Goal: Find contact information: Find contact information

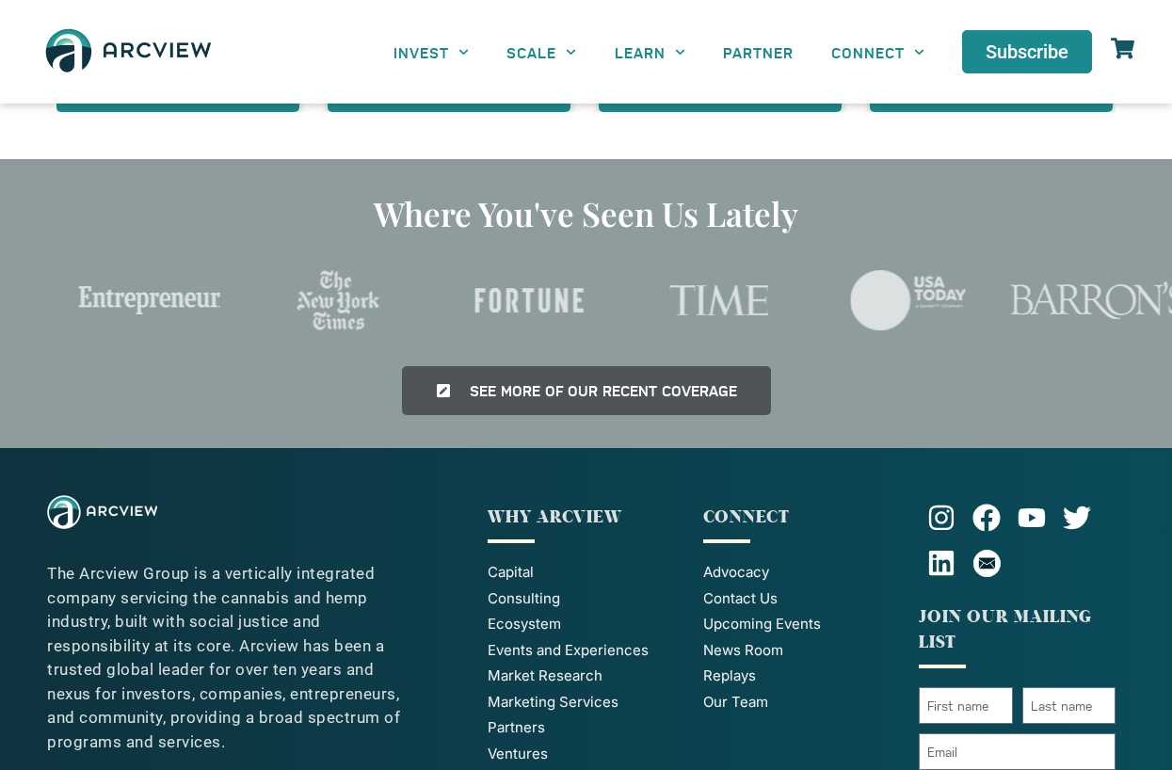
scroll to position [4250, 0]
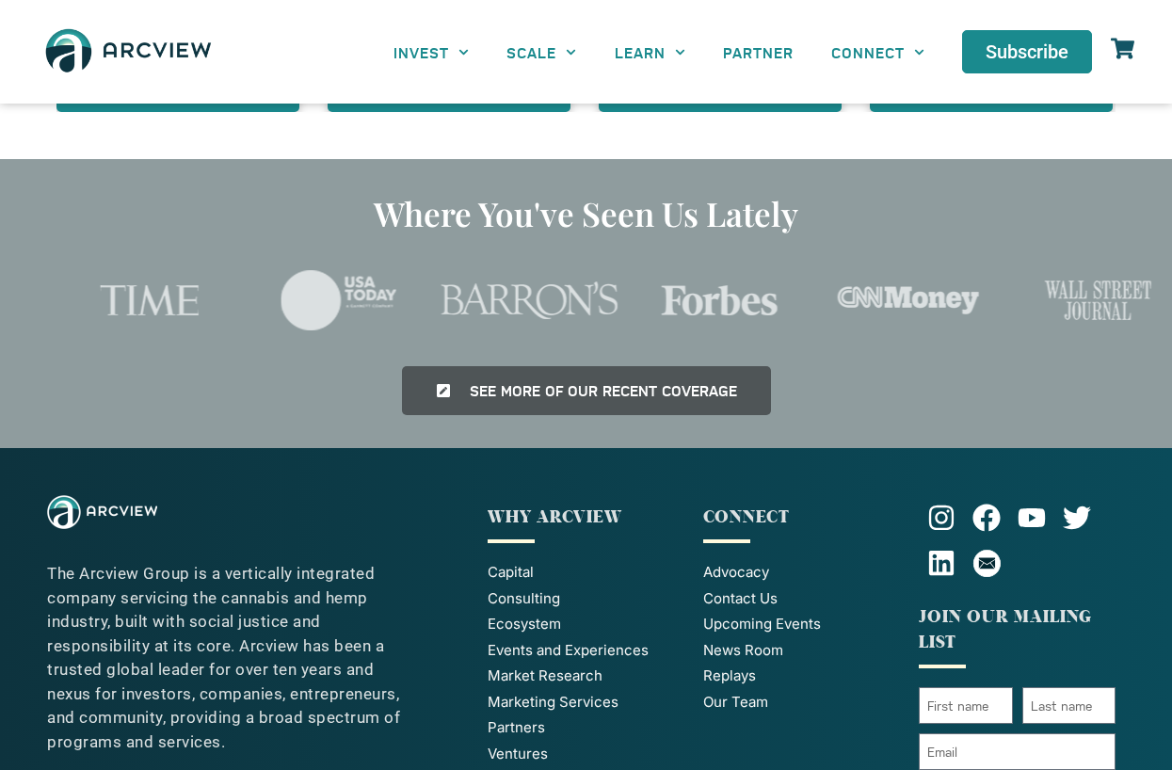
click at [750, 692] on span "Our Team" at bounding box center [735, 703] width 65 height 22
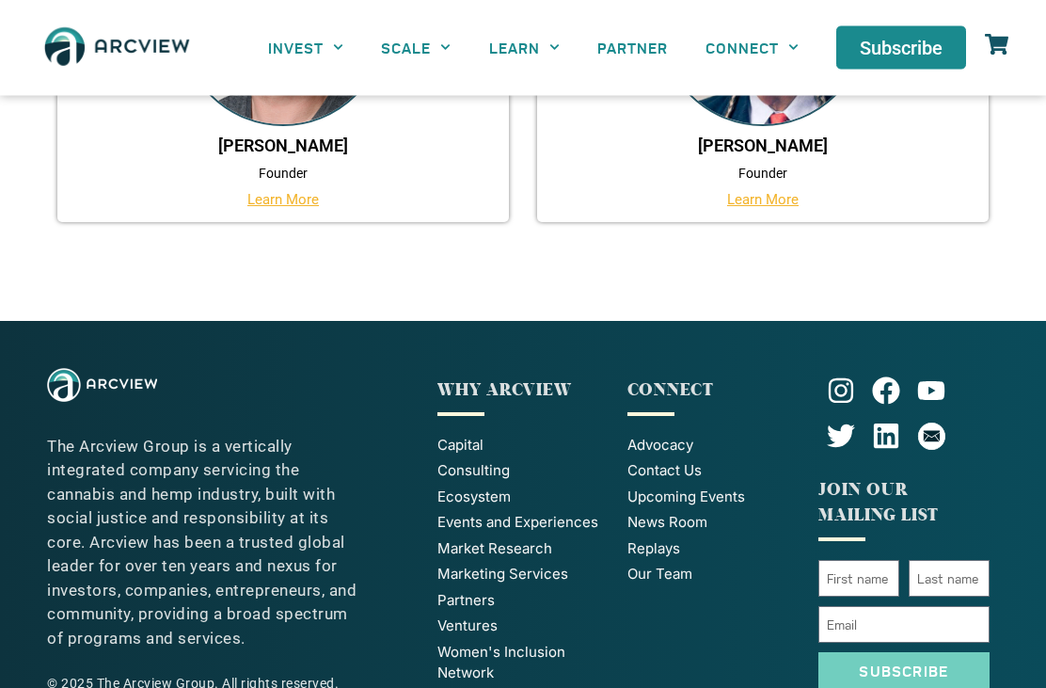
scroll to position [1635, 0]
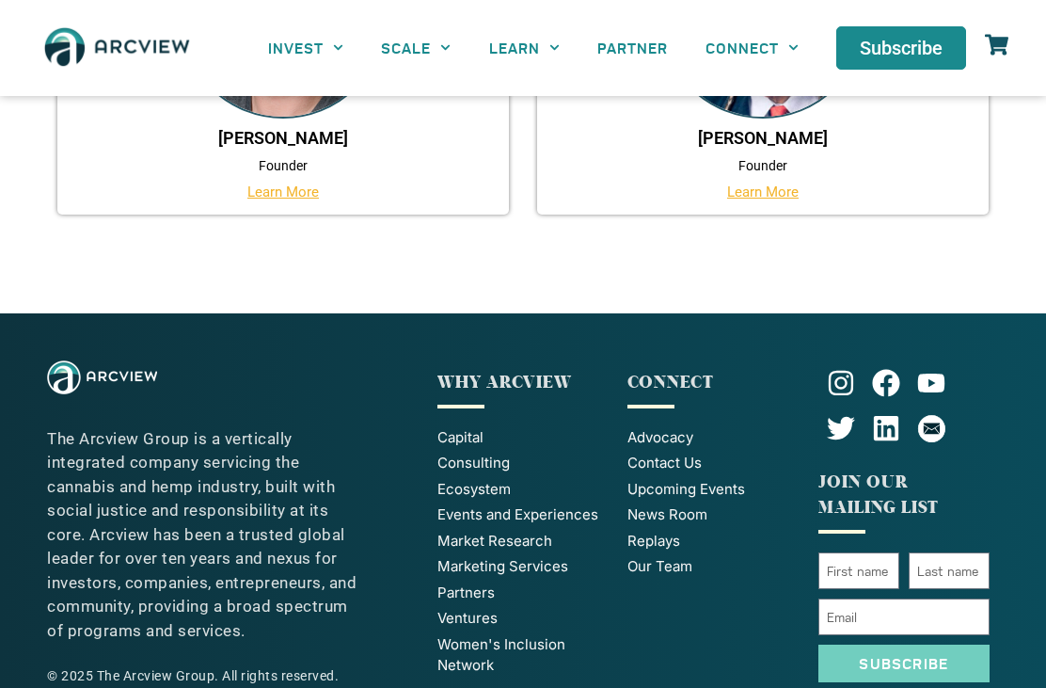
click at [673, 453] on span "Contact Us" at bounding box center [665, 464] width 74 height 22
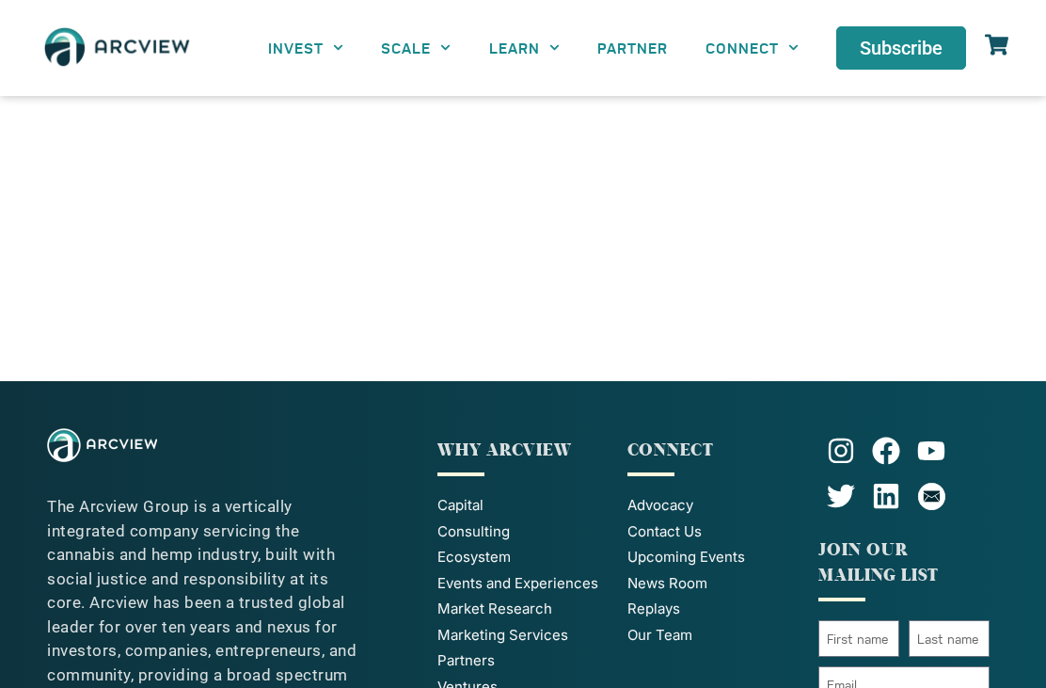
scroll to position [981, 0]
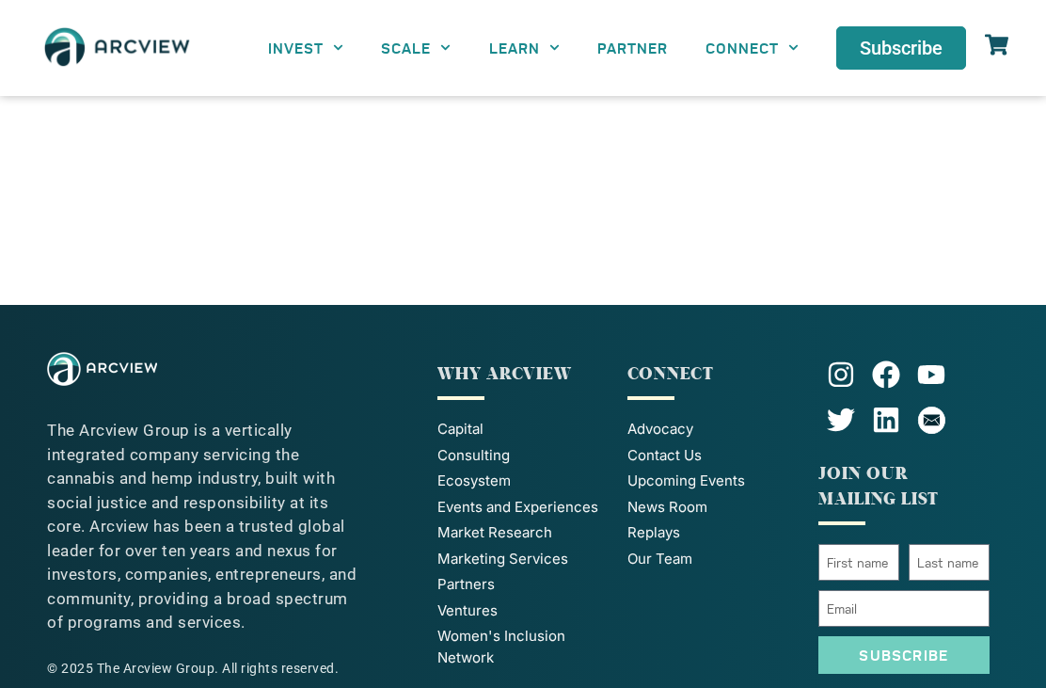
click at [461, 420] on span "Capital" at bounding box center [461, 430] width 46 height 22
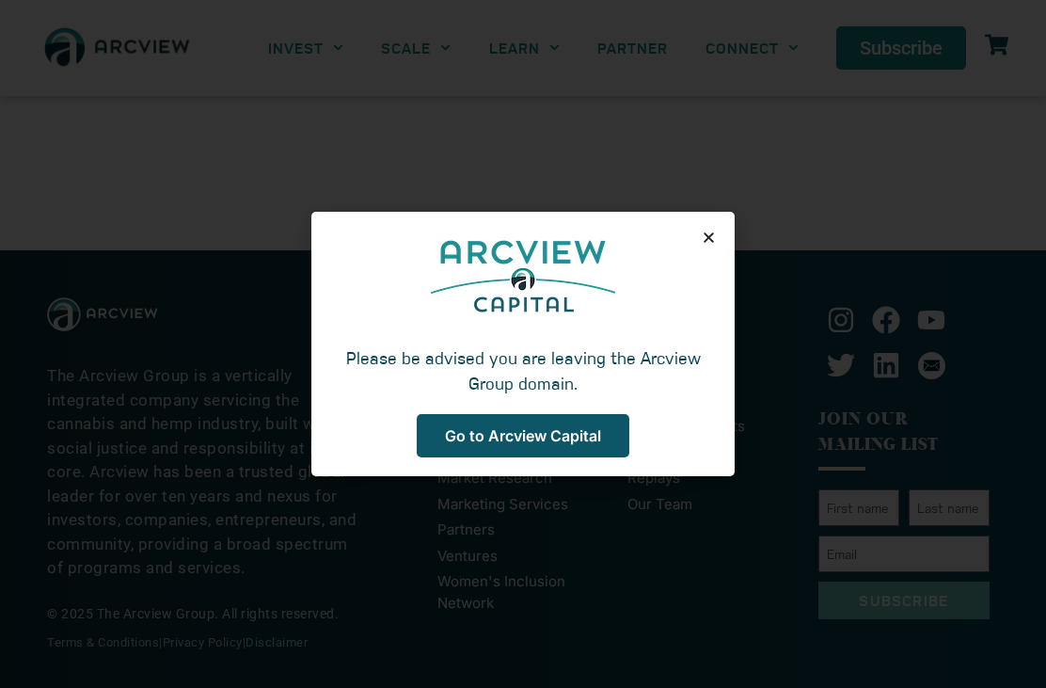
scroll to position [1041, 0]
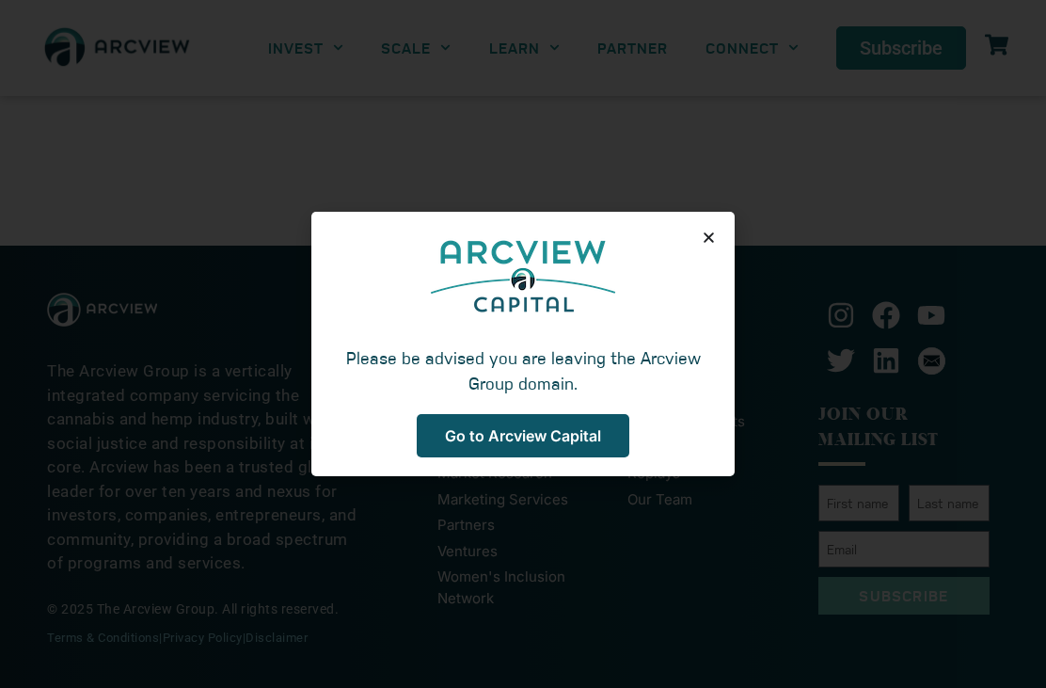
click at [556, 443] on span "Go to Arcview Capital" at bounding box center [523, 435] width 156 height 15
click at [732, 231] on div "Please be advised you are leaving the Arcview Group domain. Go to Arcview Capit…" at bounding box center [522, 344] width 423 height 264
click at [714, 227] on div "Please be advised you are leaving the Arcview Group domain. Go to Arcview Capit…" at bounding box center [522, 344] width 423 height 264
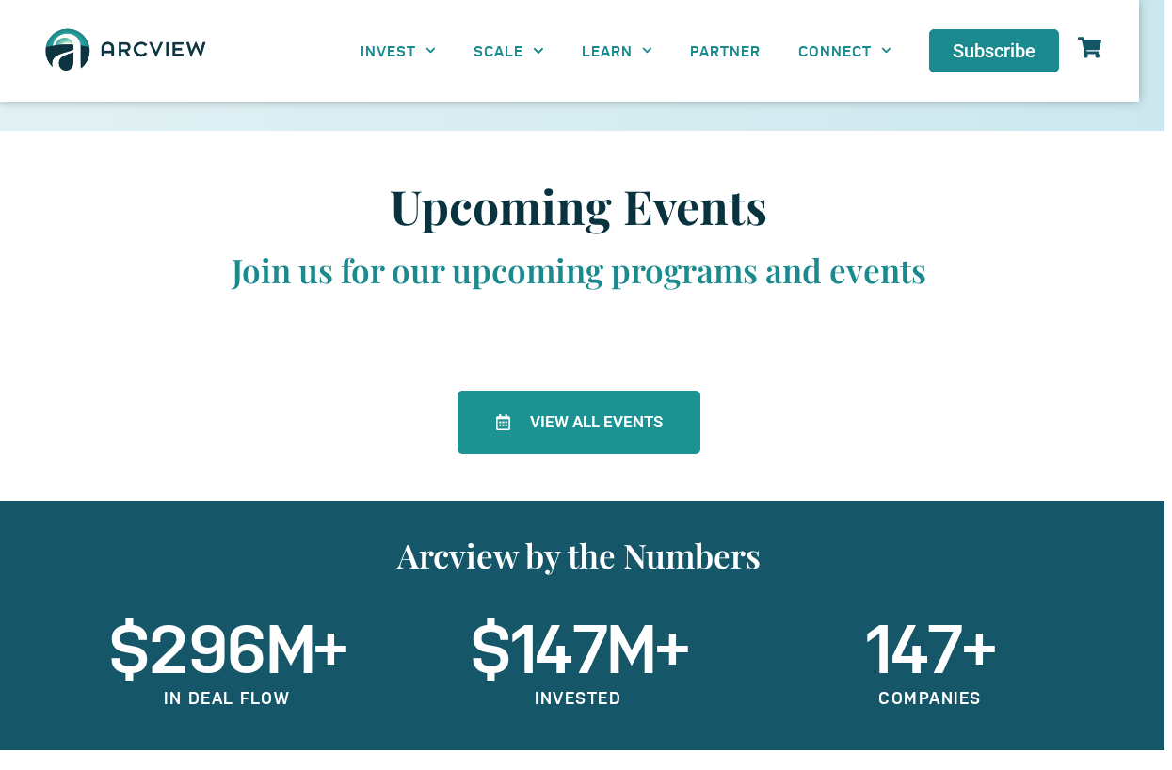
scroll to position [2742, 8]
